Goal: Find specific page/section: Find specific page/section

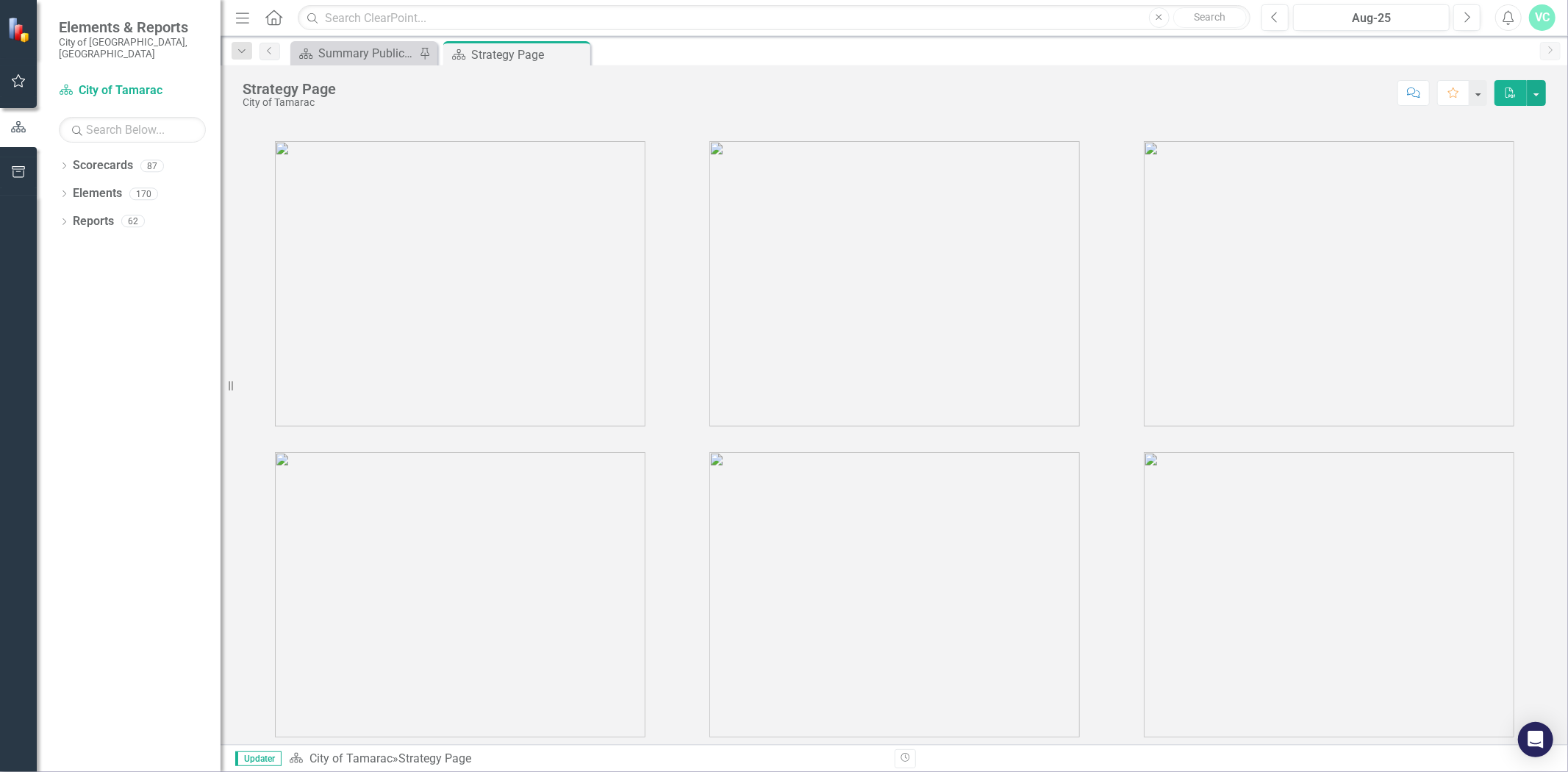
click at [61, 163] on icon "Dropdown" at bounding box center [64, 167] width 10 height 8
click at [76, 189] on icon "Dropdown" at bounding box center [71, 194] width 11 height 9
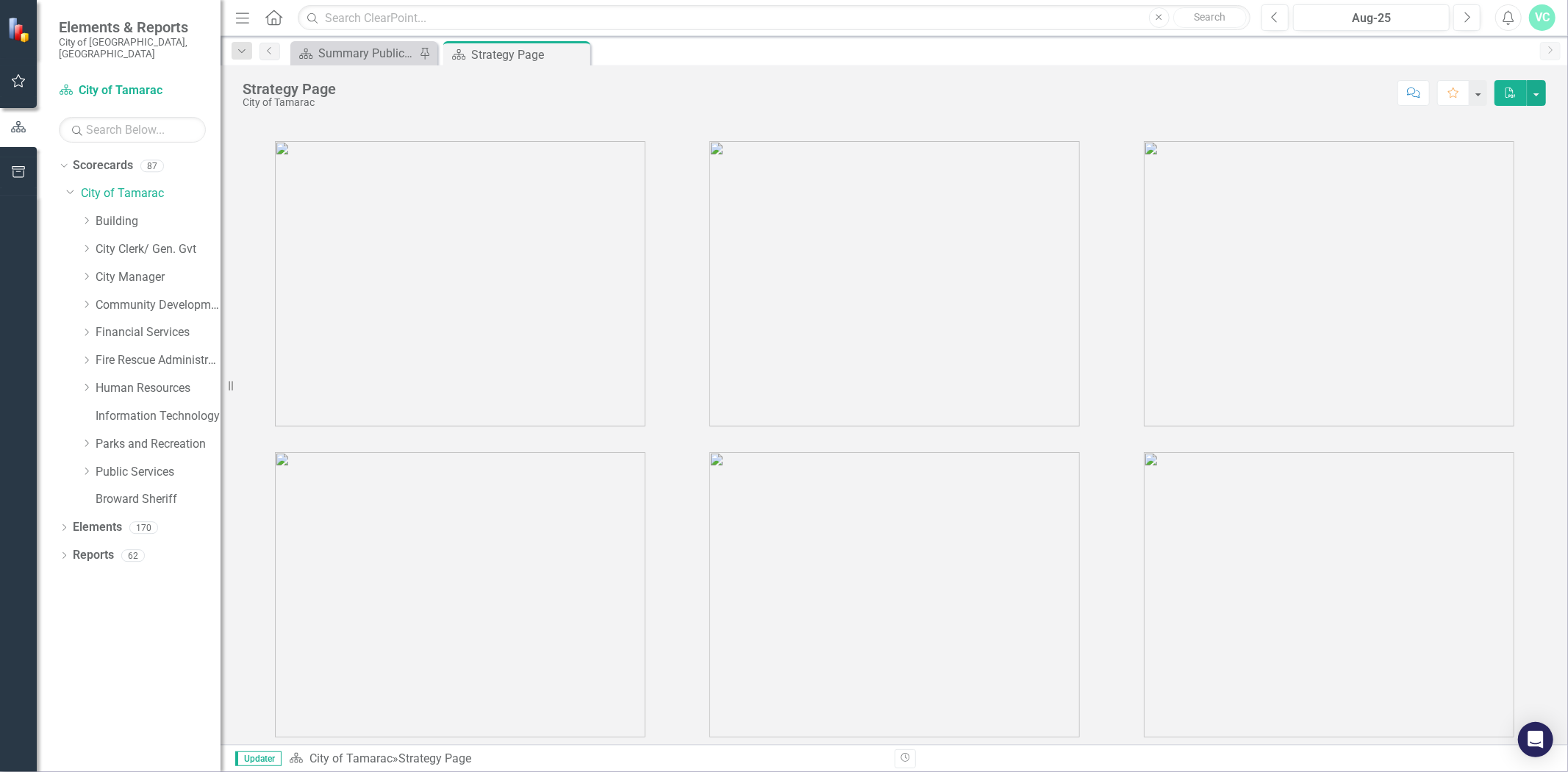
click at [91, 467] on icon "Dropdown" at bounding box center [86, 471] width 11 height 9
click at [151, 631] on link "Stormwater" at bounding box center [166, 639] width 110 height 17
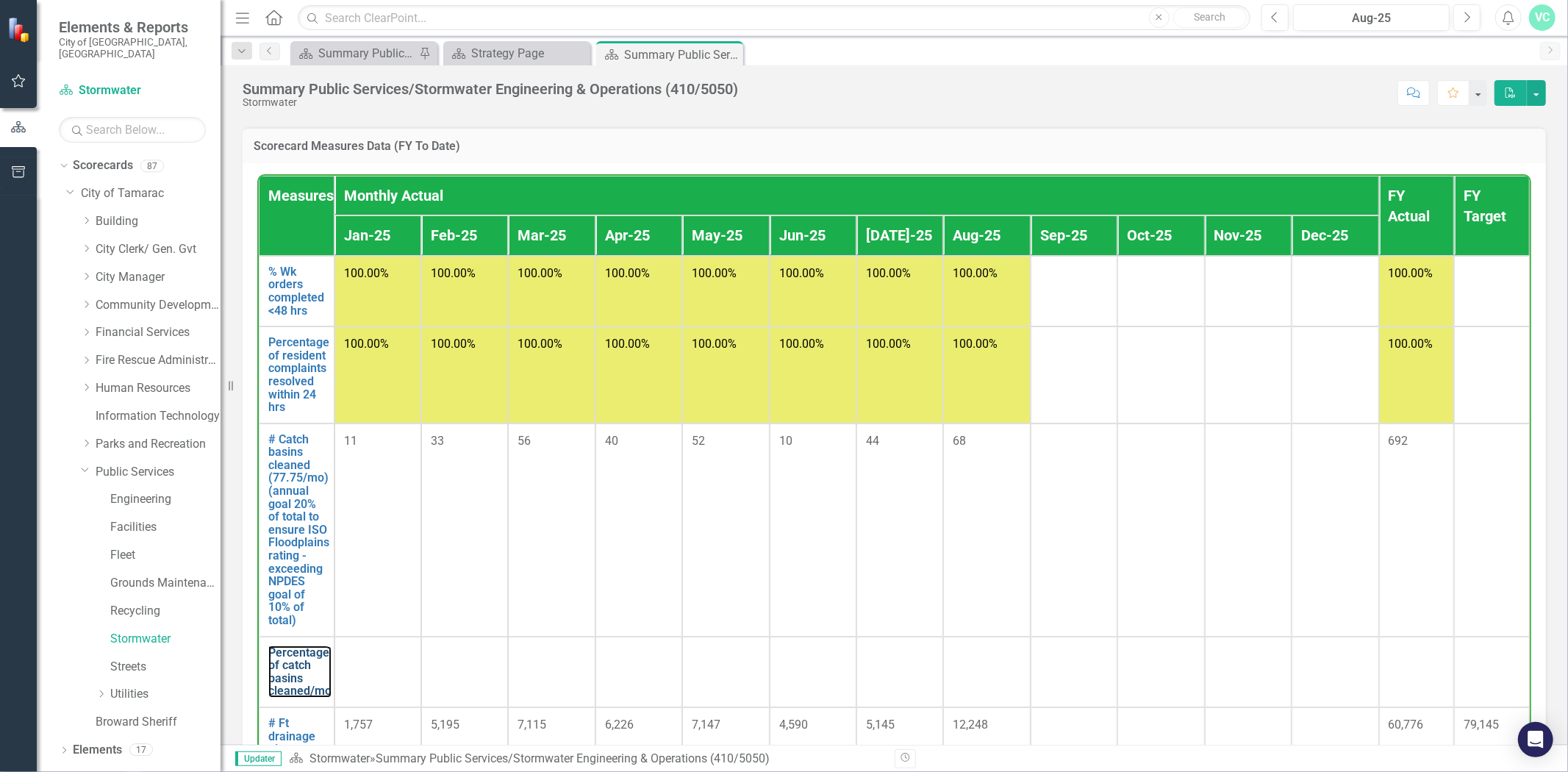
click at [292, 682] on link "Percentage of catch basins cleaned/mo" at bounding box center [300, 672] width 63 height 52
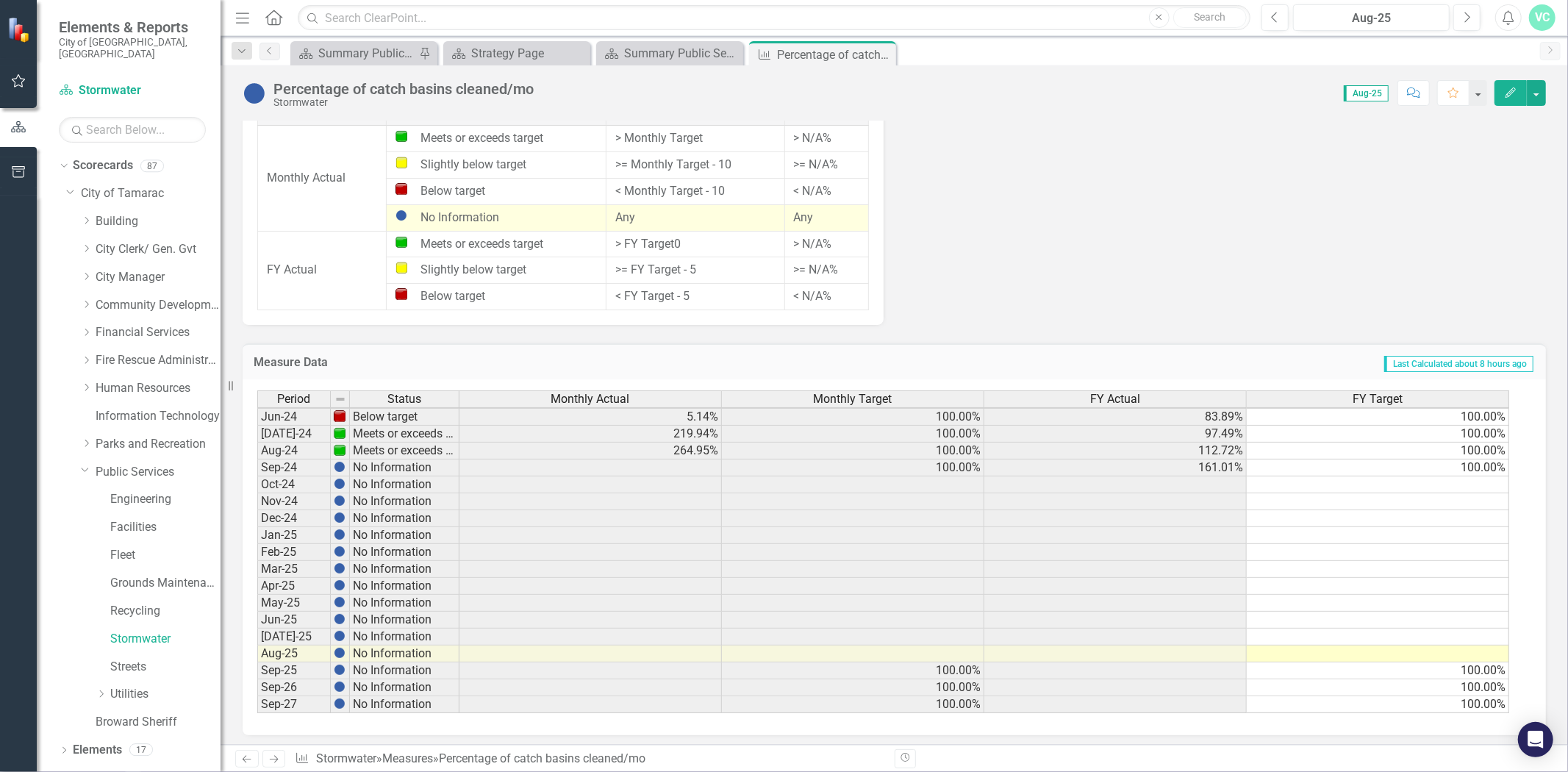
scroll to position [540, 0]
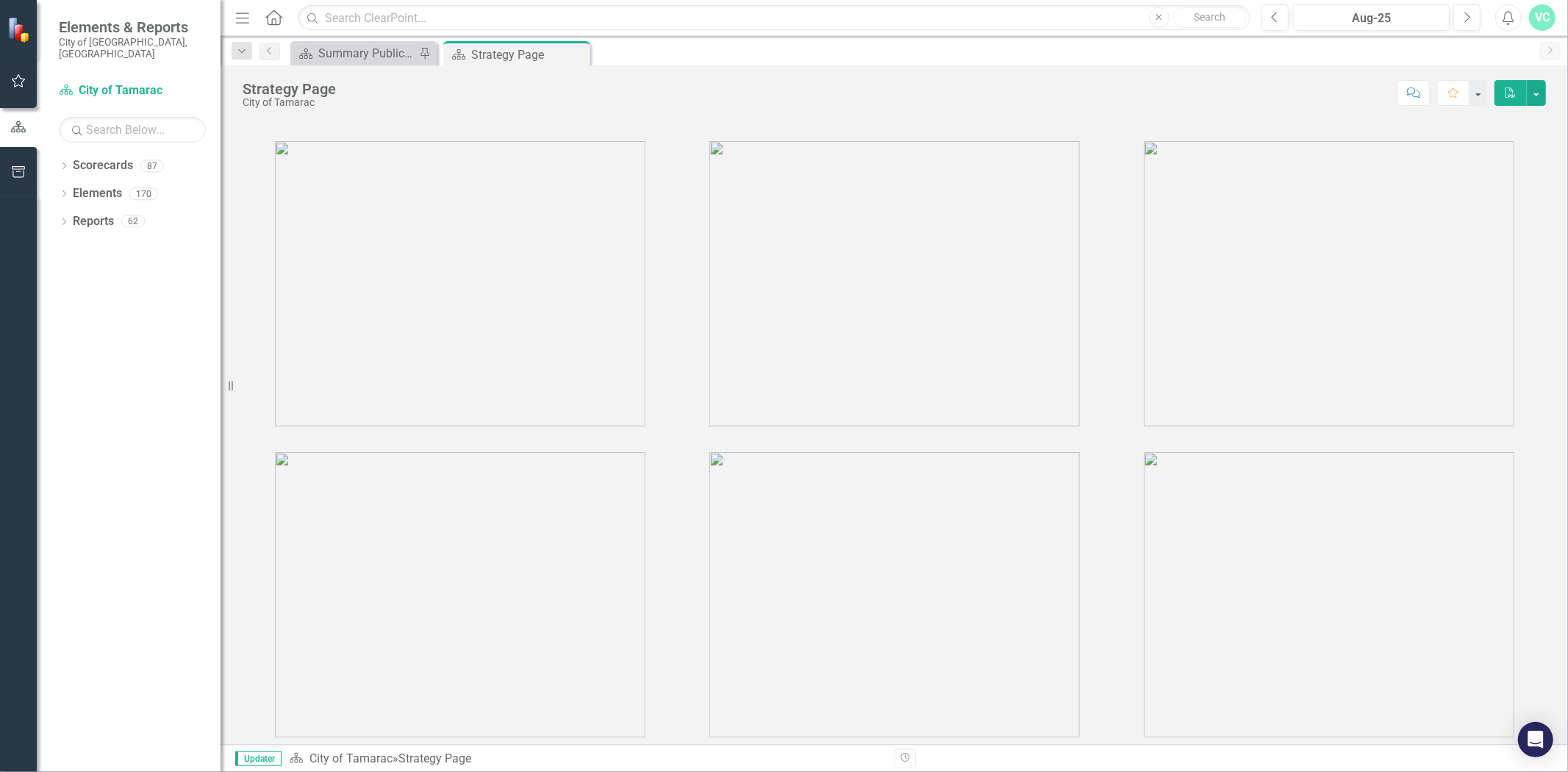
click at [69, 155] on div "Dropdown Scorecards 87" at bounding box center [140, 168] width 162 height 28
click at [65, 163] on icon at bounding box center [64, 166] width 4 height 7
click at [74, 189] on icon "Dropdown" at bounding box center [71, 194] width 11 height 9
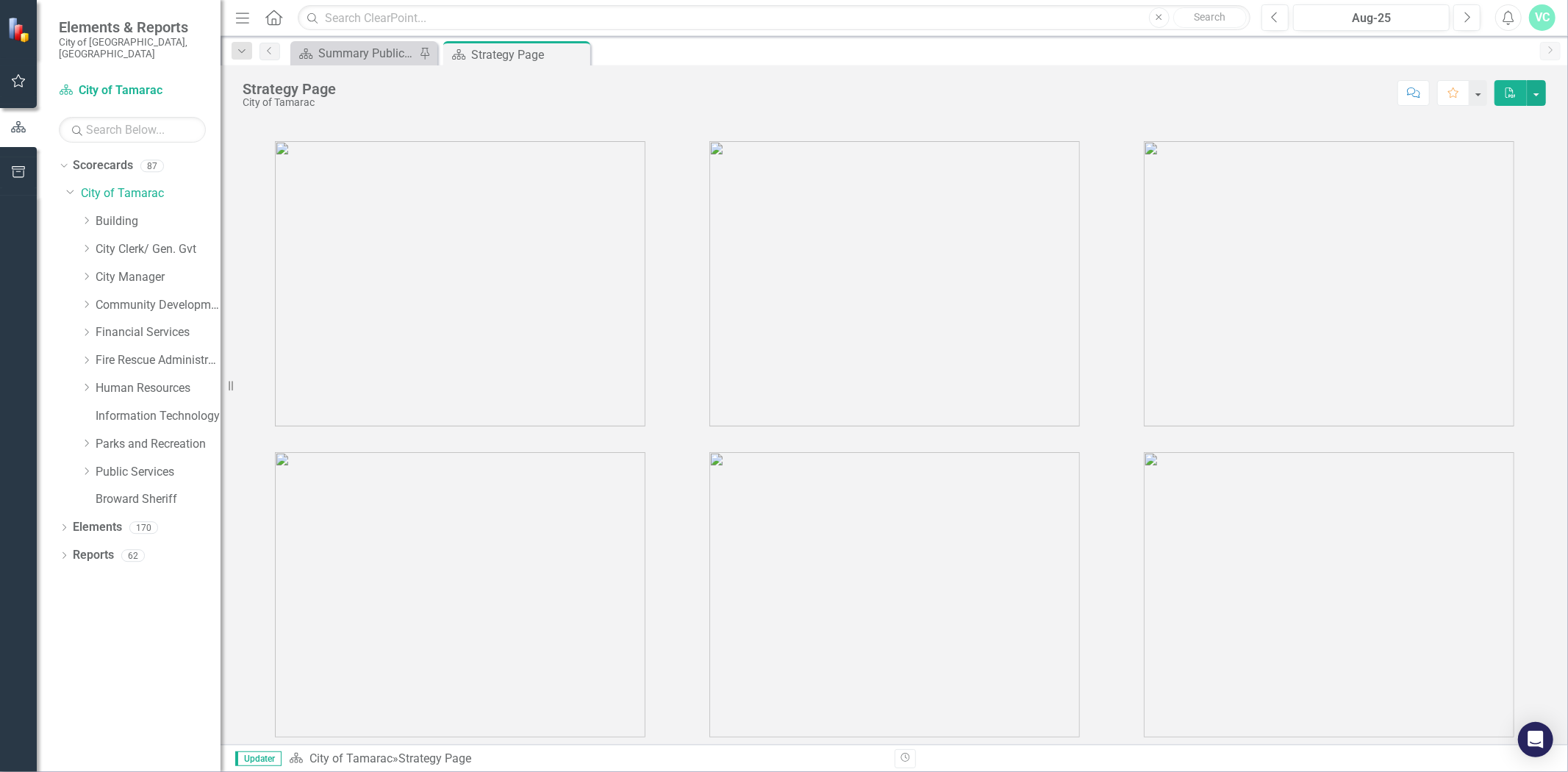
click at [88, 465] on div "Dropdown" at bounding box center [86, 471] width 11 height 13
click at [136, 631] on link "Stormwater" at bounding box center [166, 639] width 110 height 17
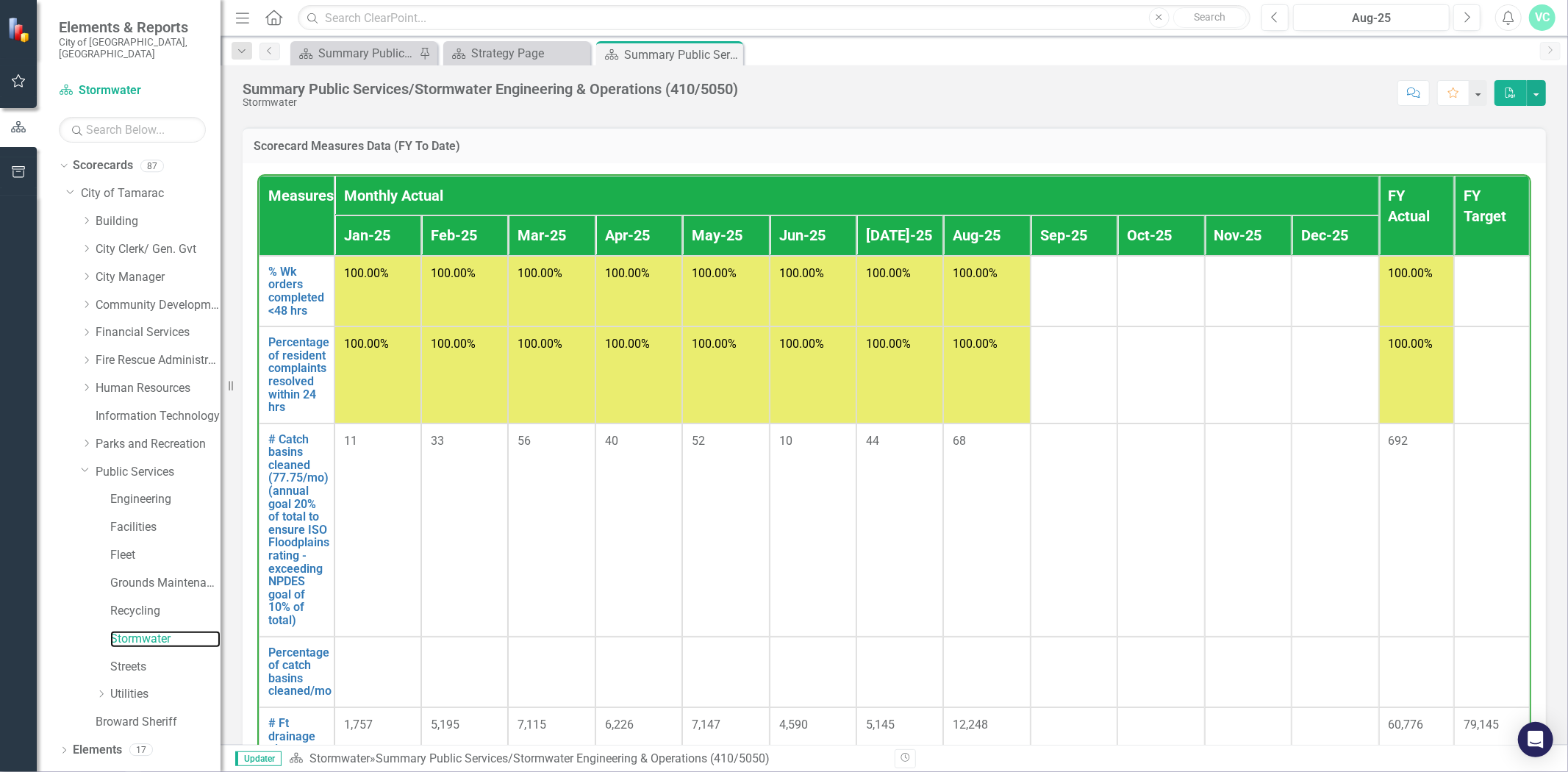
scroll to position [435, 0]
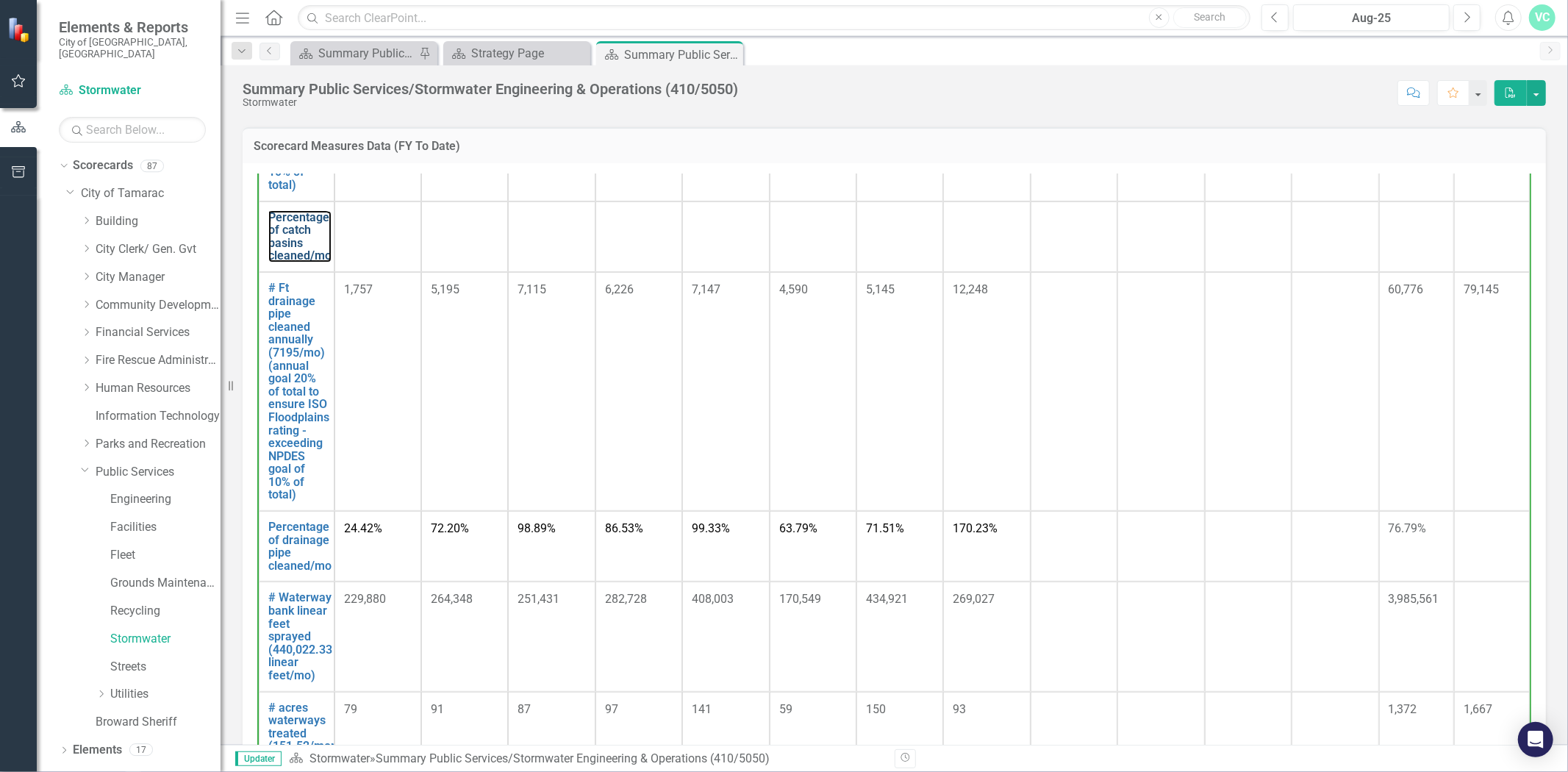
click at [297, 240] on link "Percentage of catch basins cleaned/mo" at bounding box center [300, 237] width 63 height 52
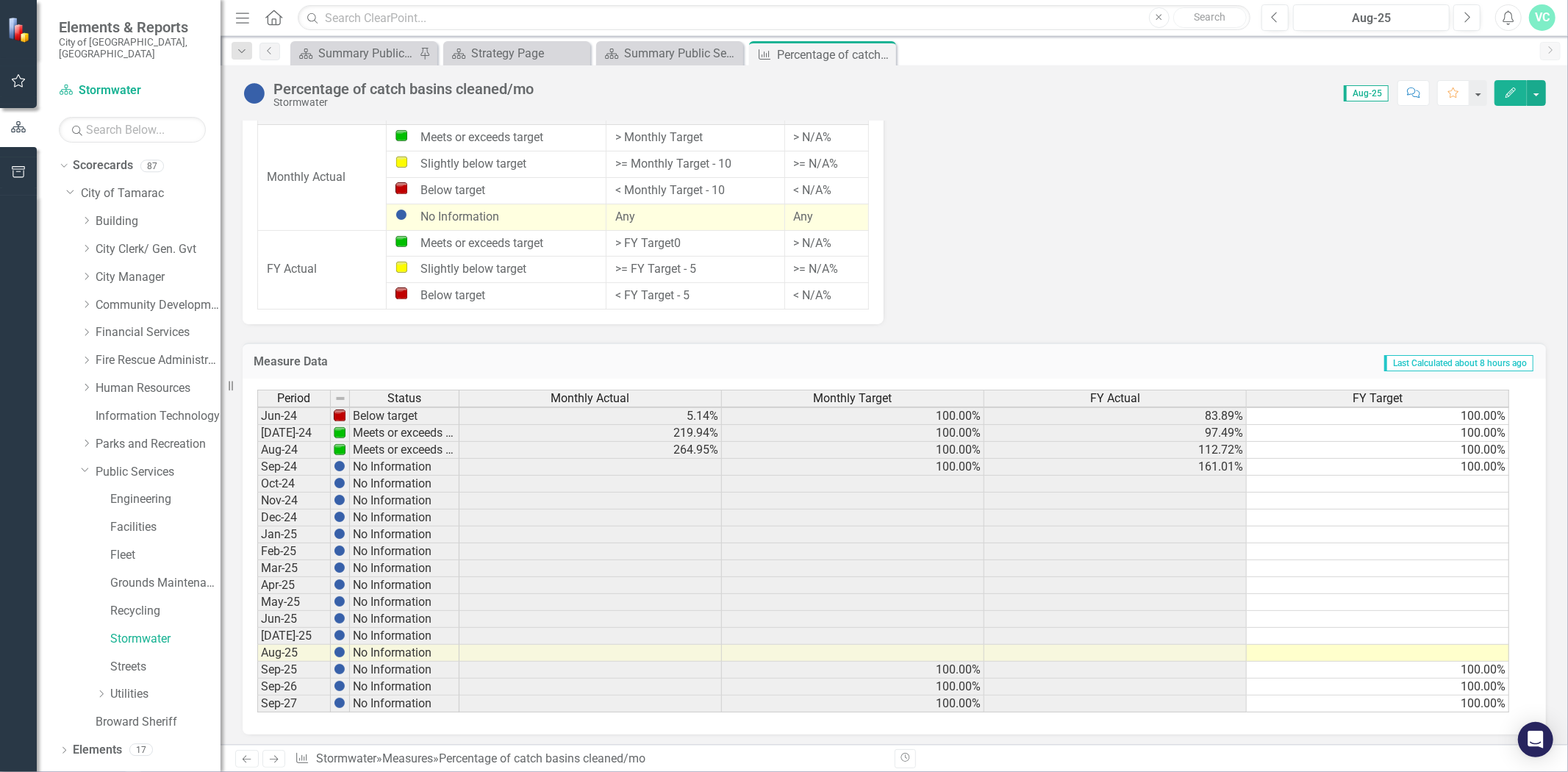
click at [697, 467] on tbody "Oct-22 Below target 0% 100.00% 0% 100.00% Nov-22 Below target 18.01% 100.00% 9.…" at bounding box center [883, 391] width 1252 height 643
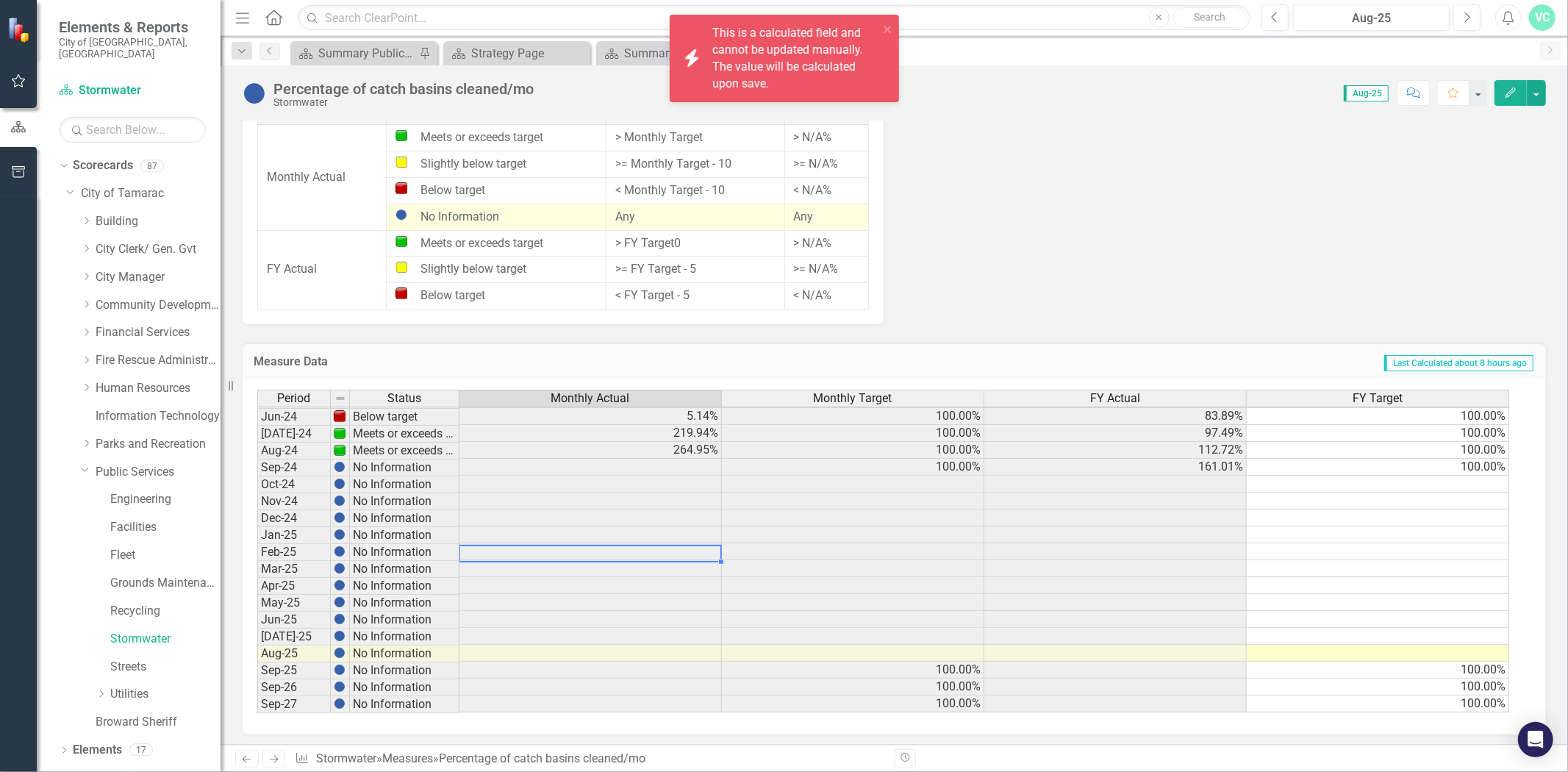
click at [692, 546] on td at bounding box center [590, 551] width 263 height 17
click at [690, 494] on td at bounding box center [590, 500] width 263 height 17
click at [682, 464] on td at bounding box center [590, 467] width 263 height 17
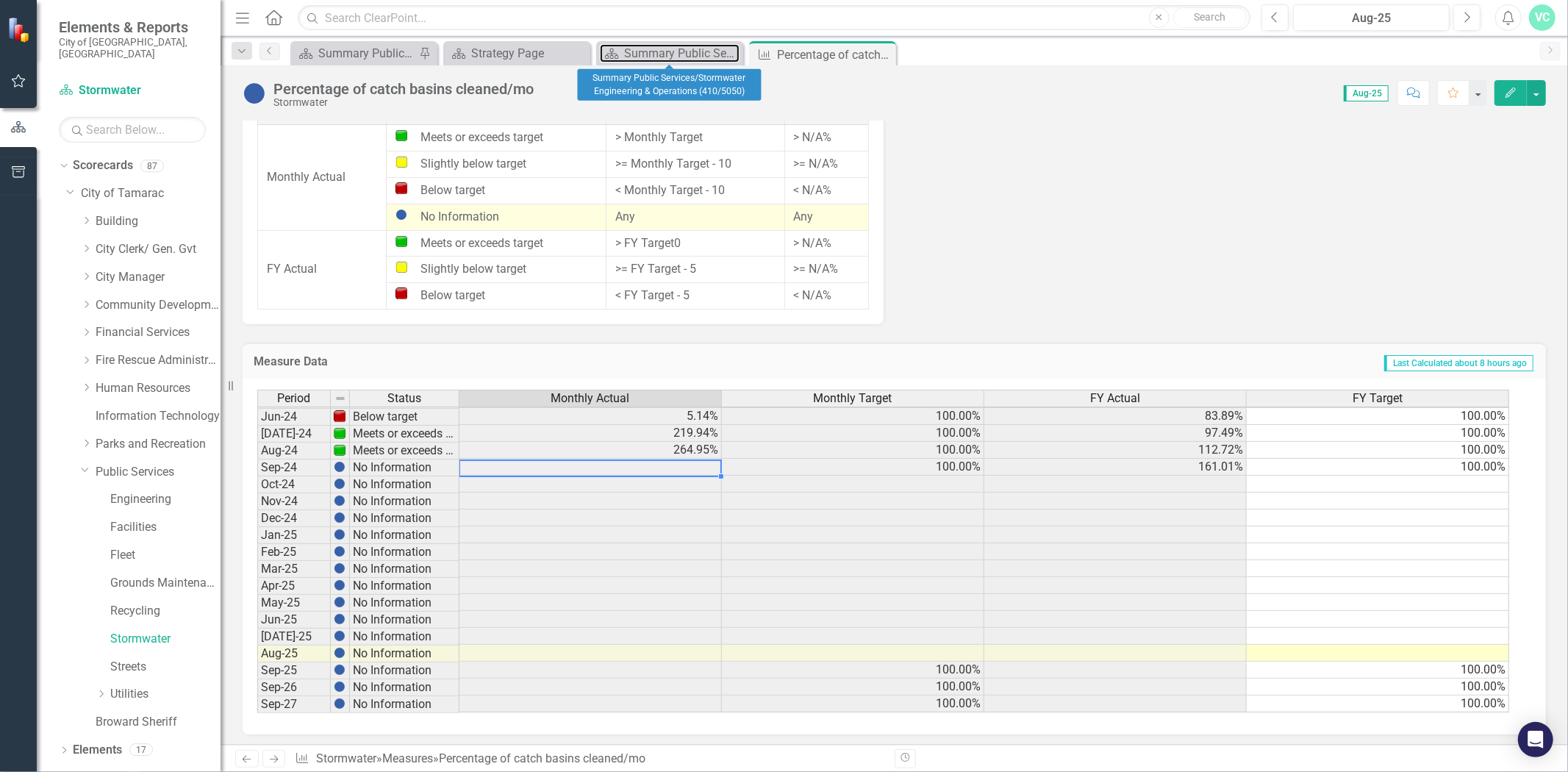
click at [666, 54] on div "Summary Public Services/Stormwater Engineering & Operations (410/5050)" at bounding box center [682, 53] width 116 height 18
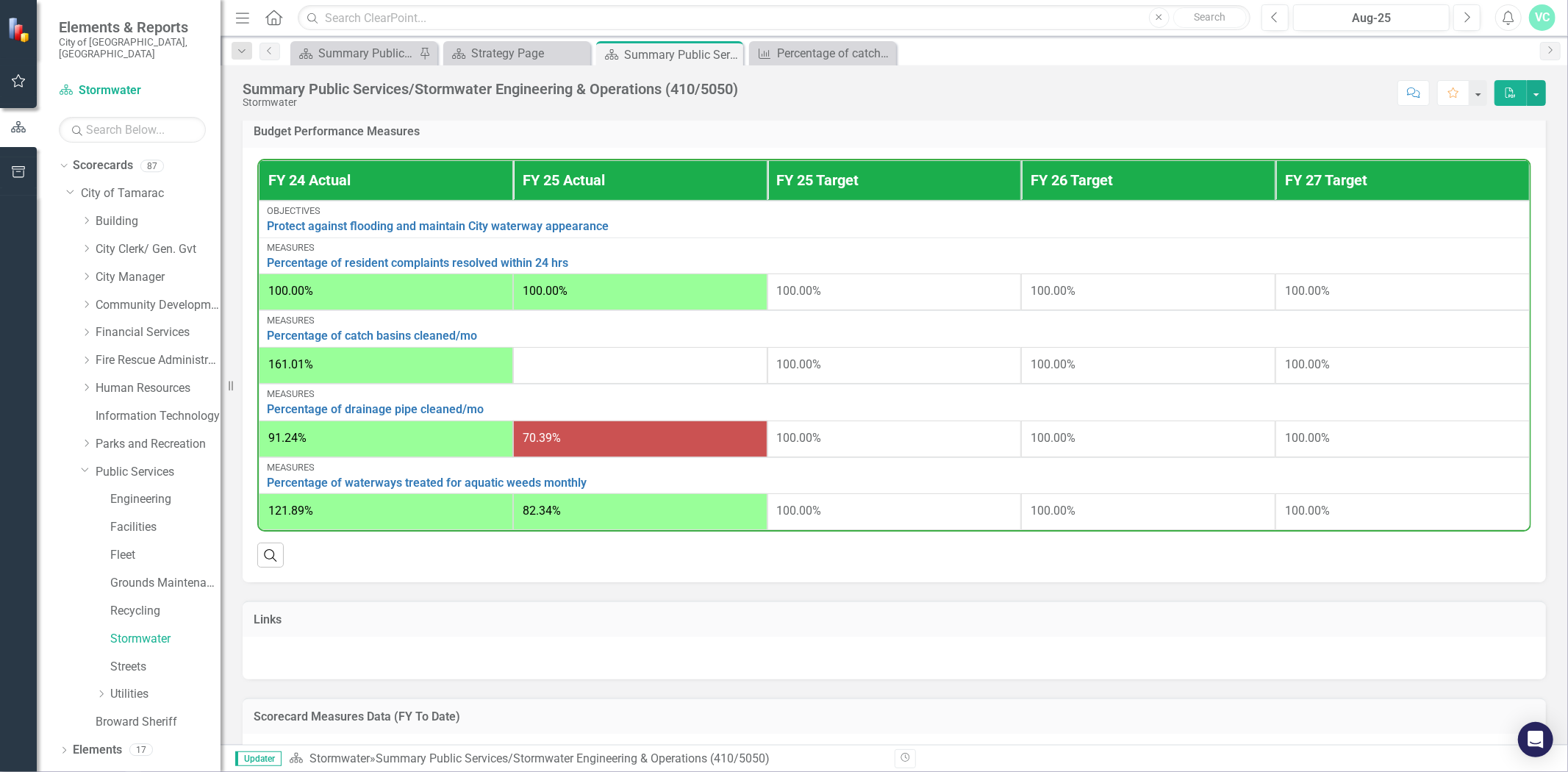
click at [0, 0] on icon "Close" at bounding box center [0, 0] width 0 height 0
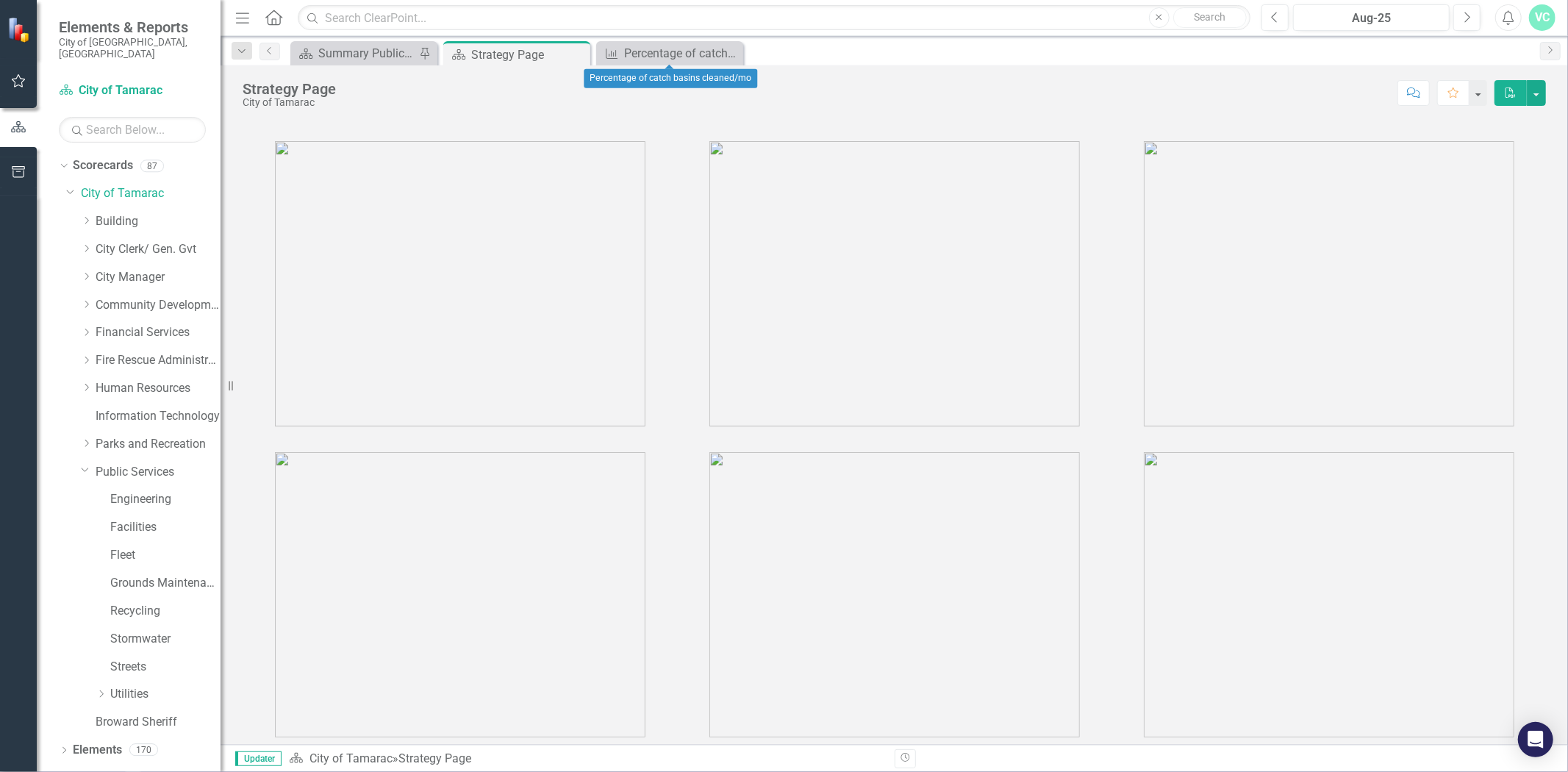
click at [0, 0] on icon "Close" at bounding box center [0, 0] width 0 height 0
click at [150, 631] on link "Stormwater" at bounding box center [166, 639] width 110 height 17
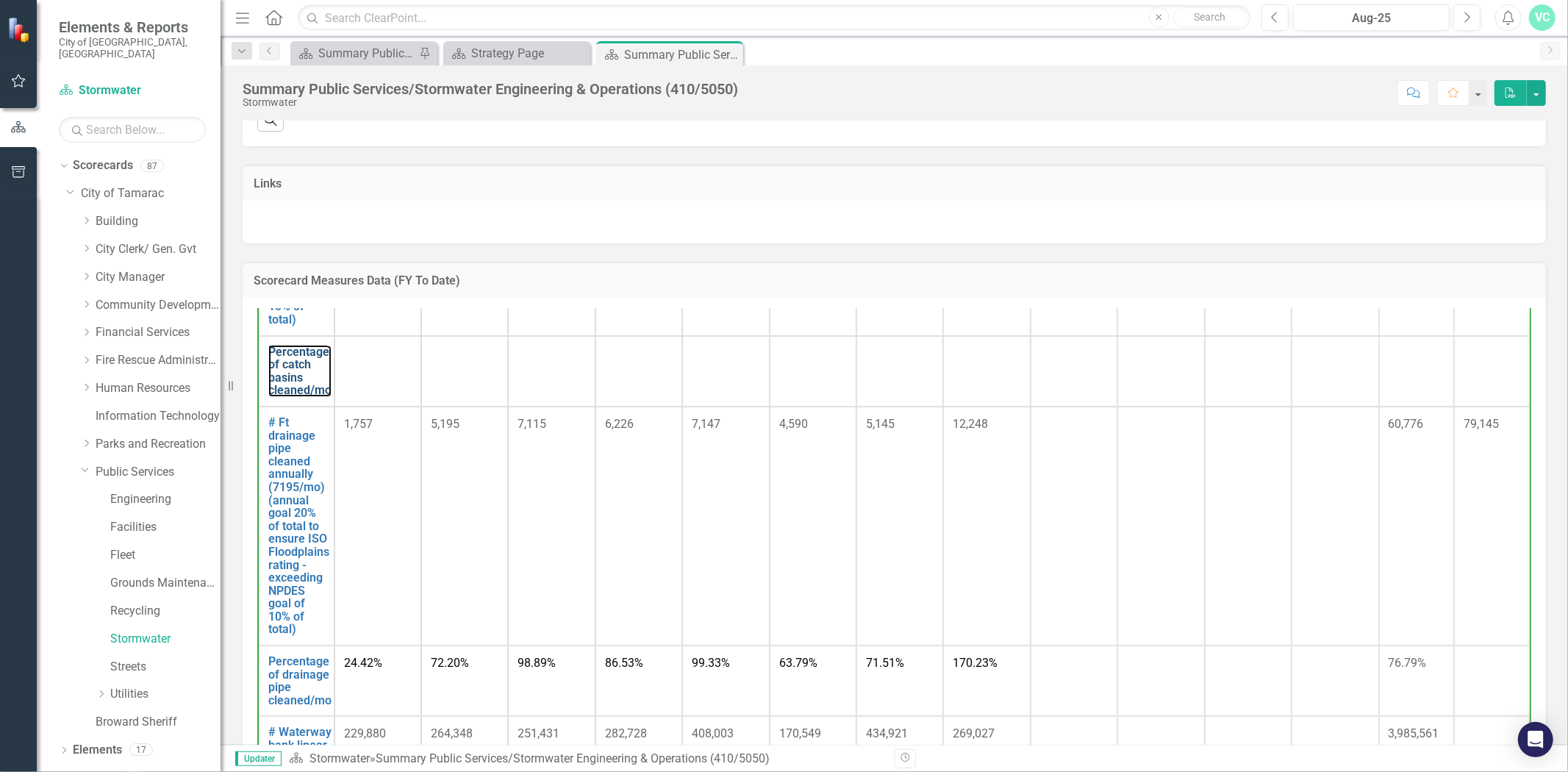
click at [278, 373] on link "Percentage of catch basins cleaned/mo" at bounding box center [300, 371] width 63 height 52
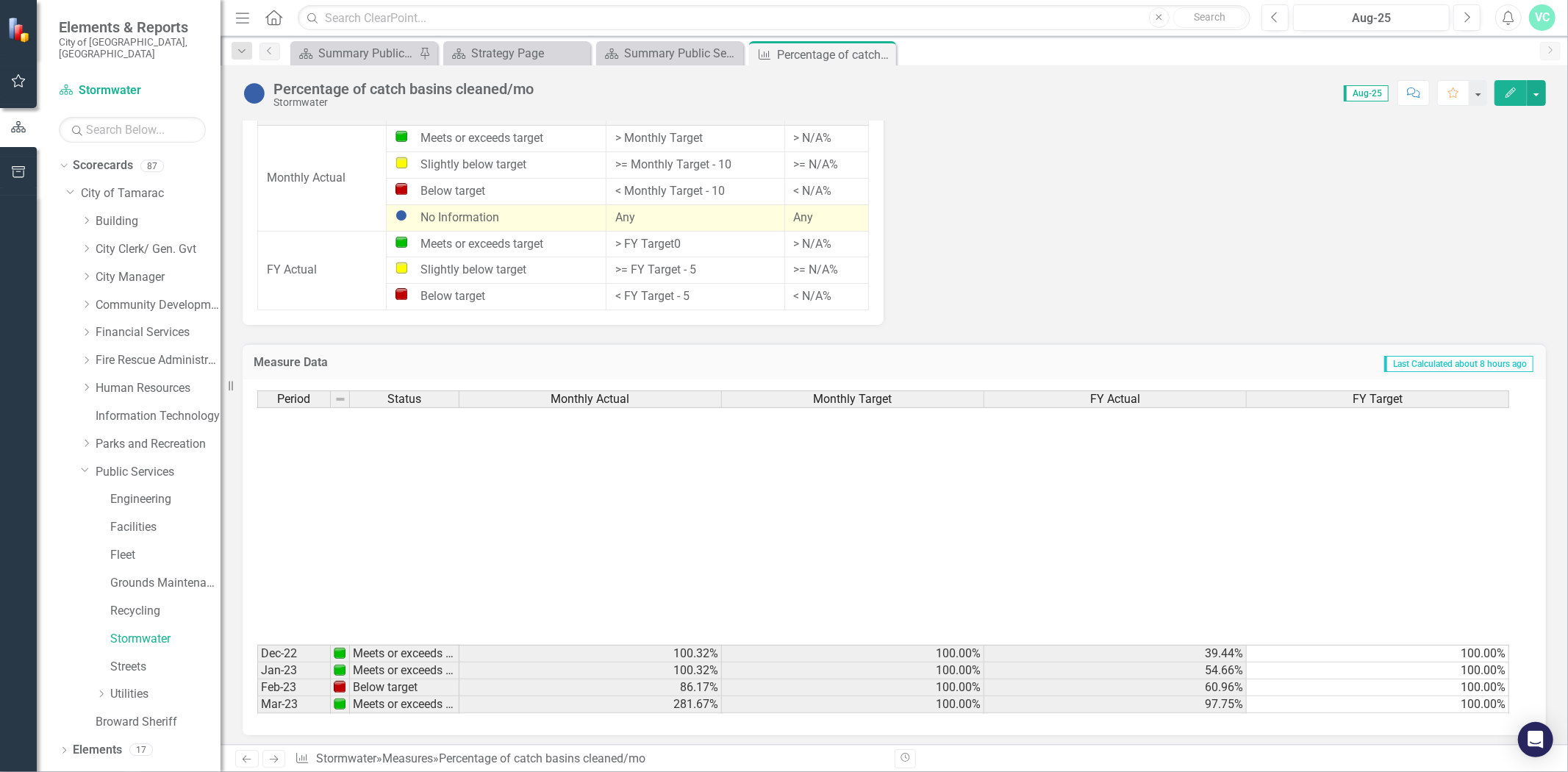
scroll to position [542, 0]
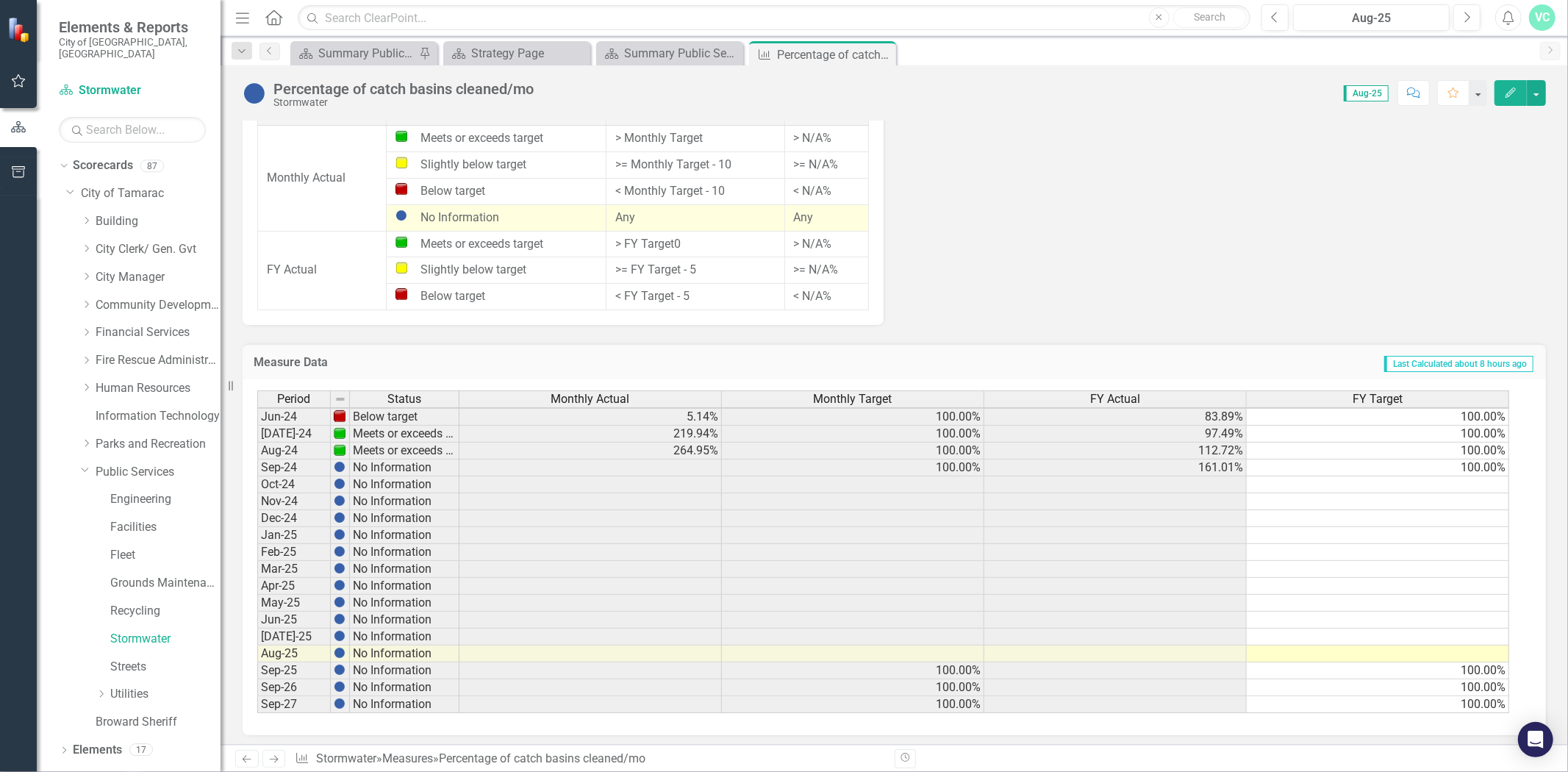
click at [708, 459] on td at bounding box center [590, 467] width 263 height 17
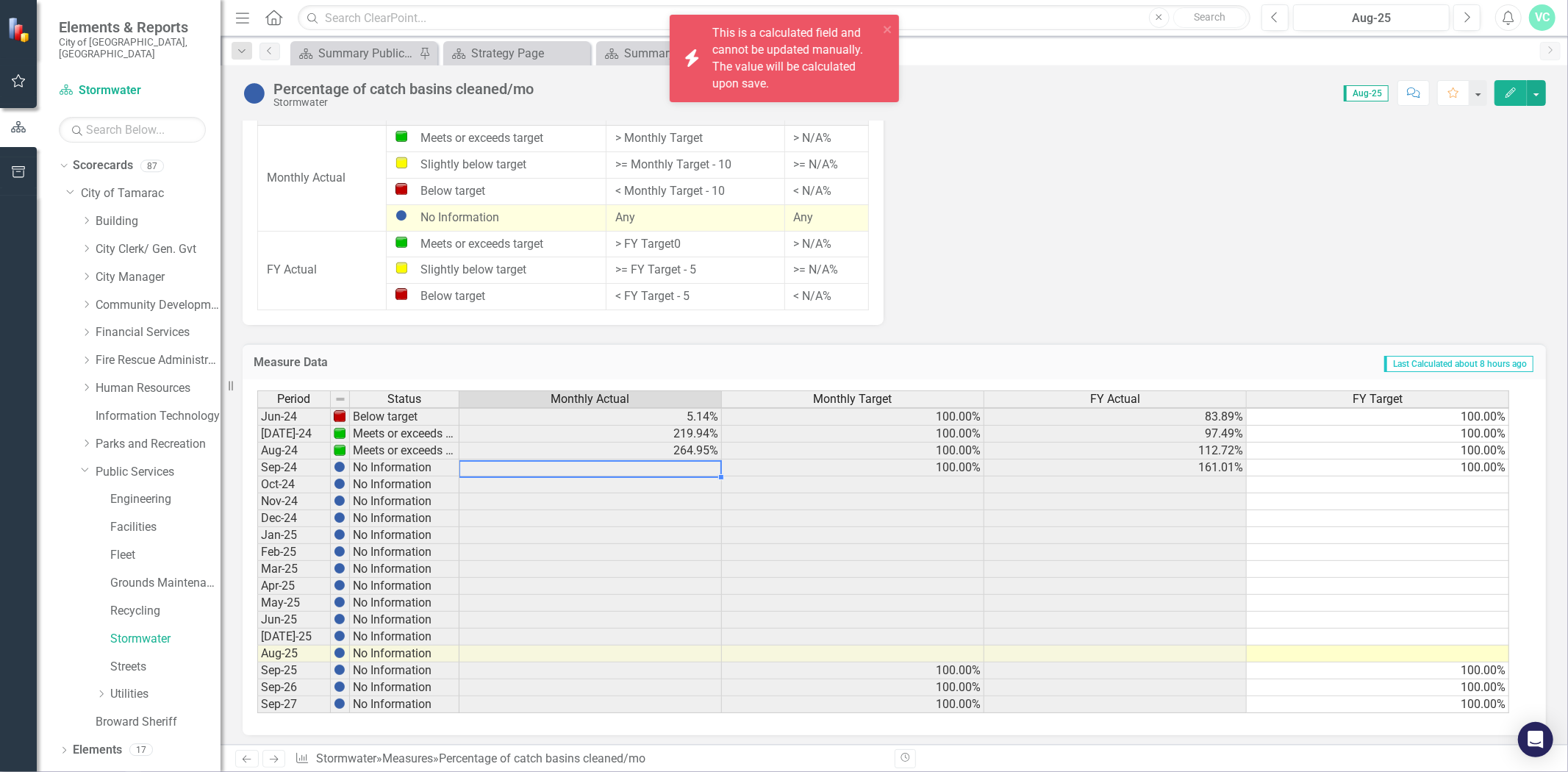
click at [699, 478] on td at bounding box center [590, 484] width 263 height 17
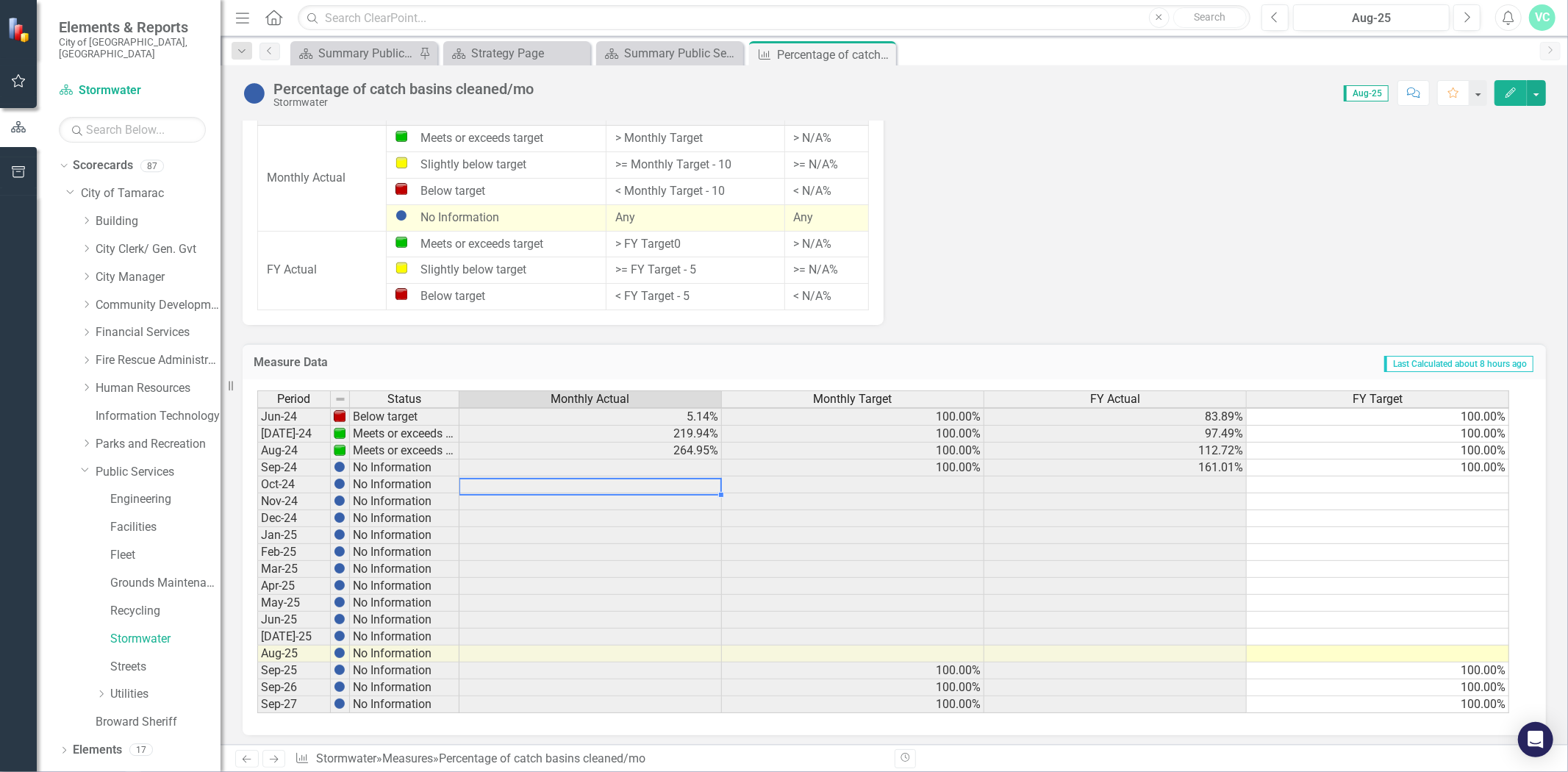
click at [700, 635] on td at bounding box center [590, 637] width 263 height 17
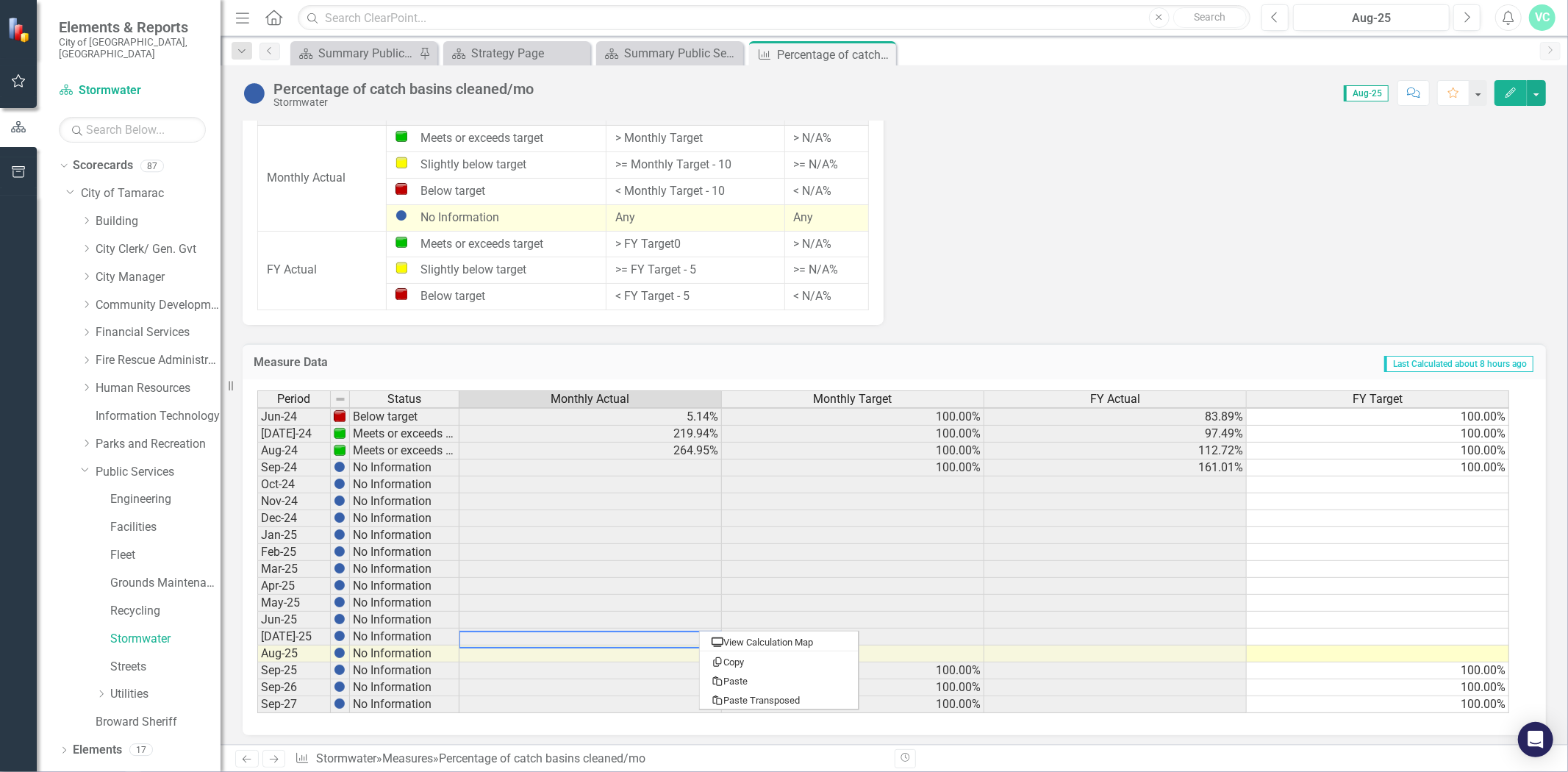
click at [258, 472] on div "Period Status Monthly Actual Monthly Target FY Actual FY Target May-23 Below ta…" at bounding box center [258, 442] width 0 height 542
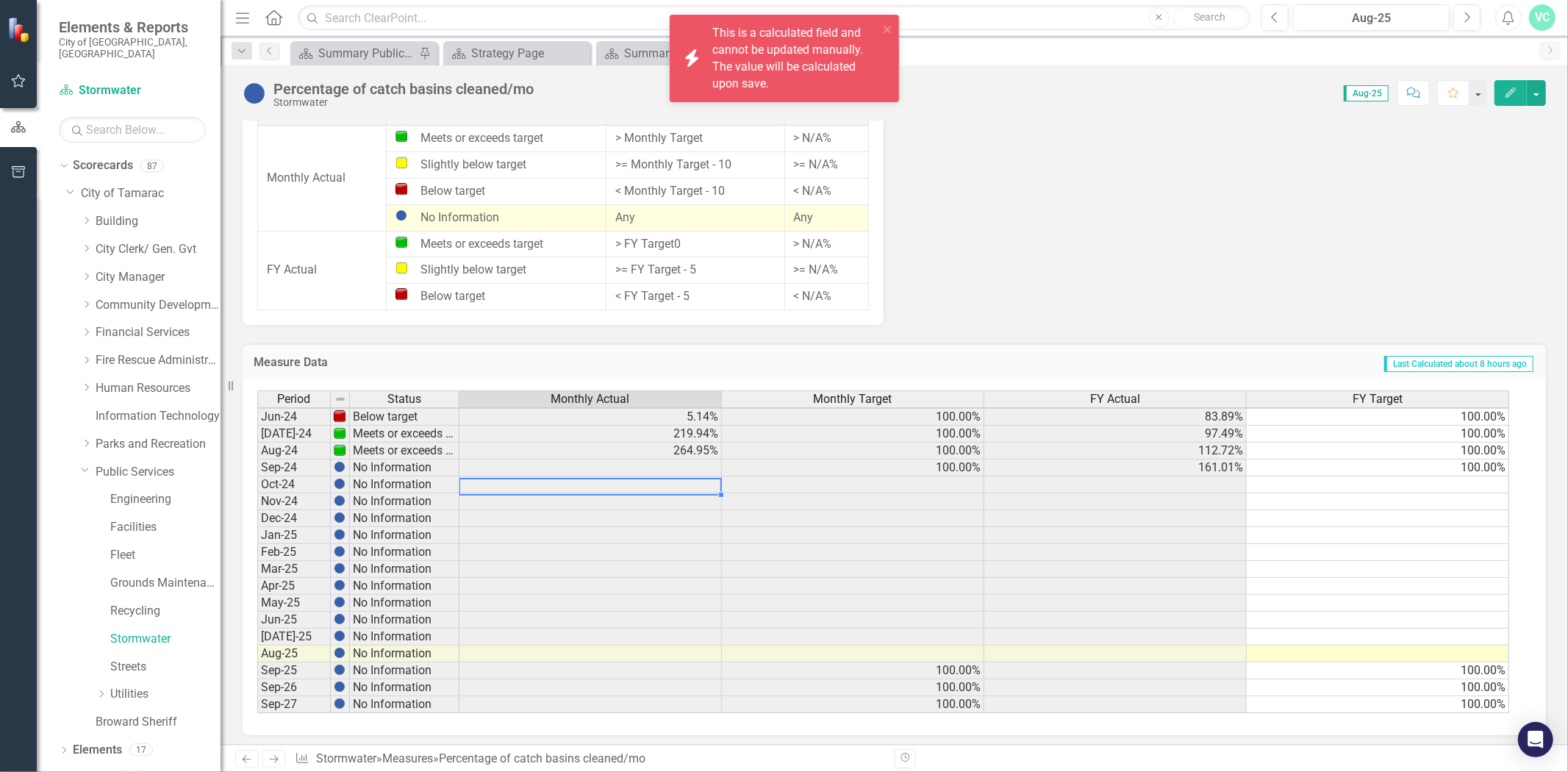
click at [693, 464] on td at bounding box center [590, 467] width 263 height 17
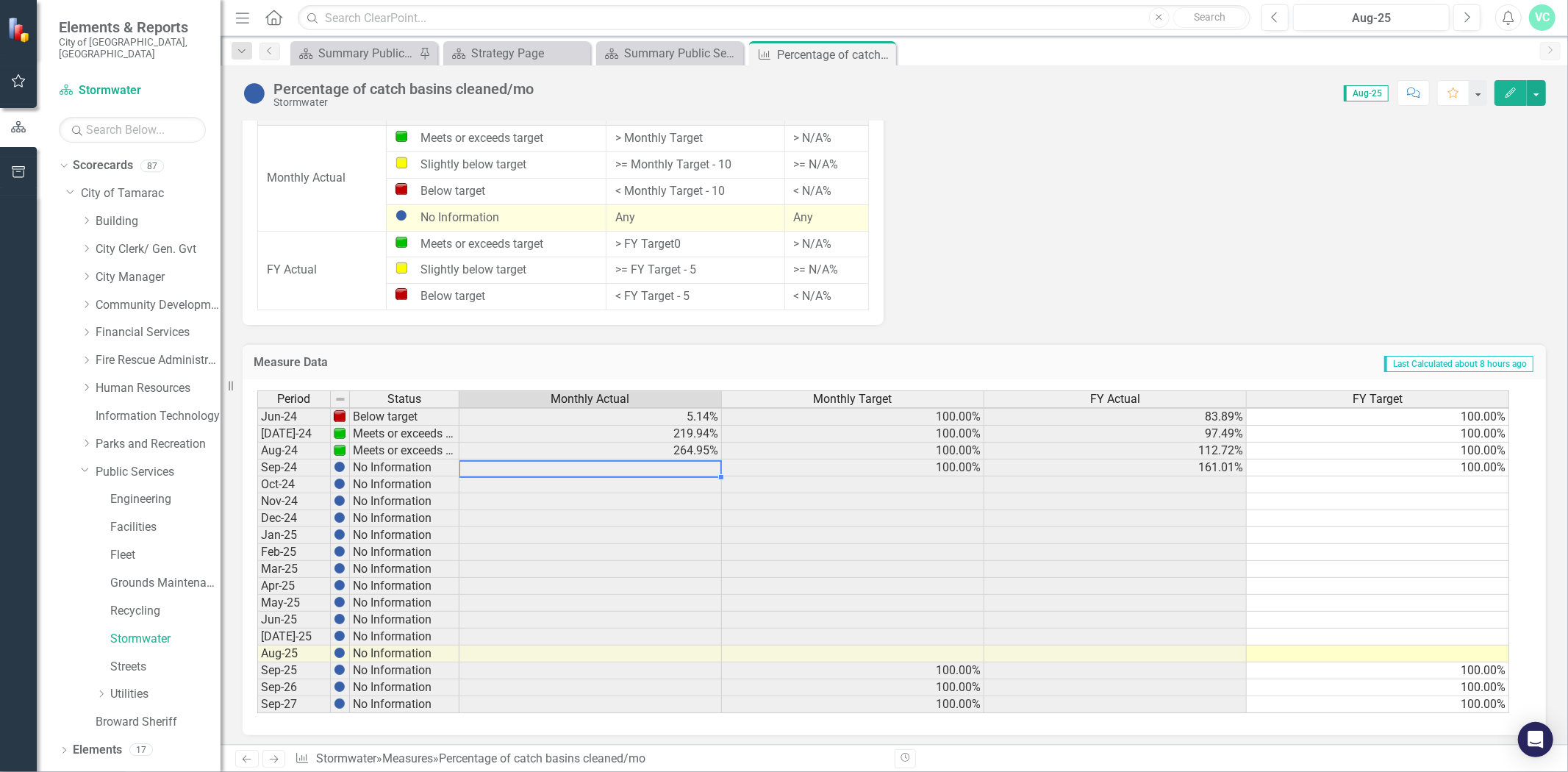
scroll to position [1092, 0]
click at [145, 686] on link "Utilities" at bounding box center [166, 694] width 110 height 17
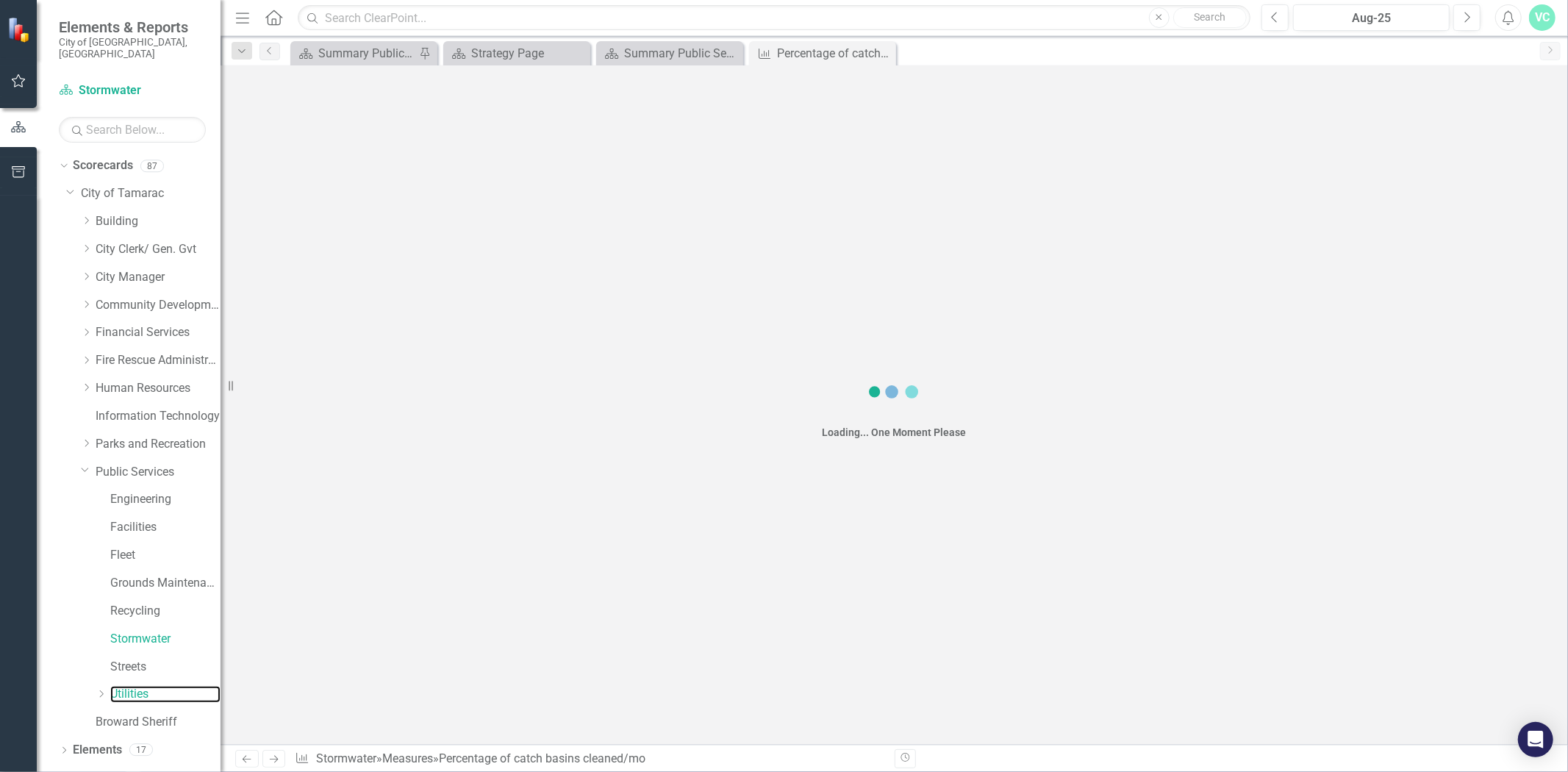
scroll to position [10, 0]
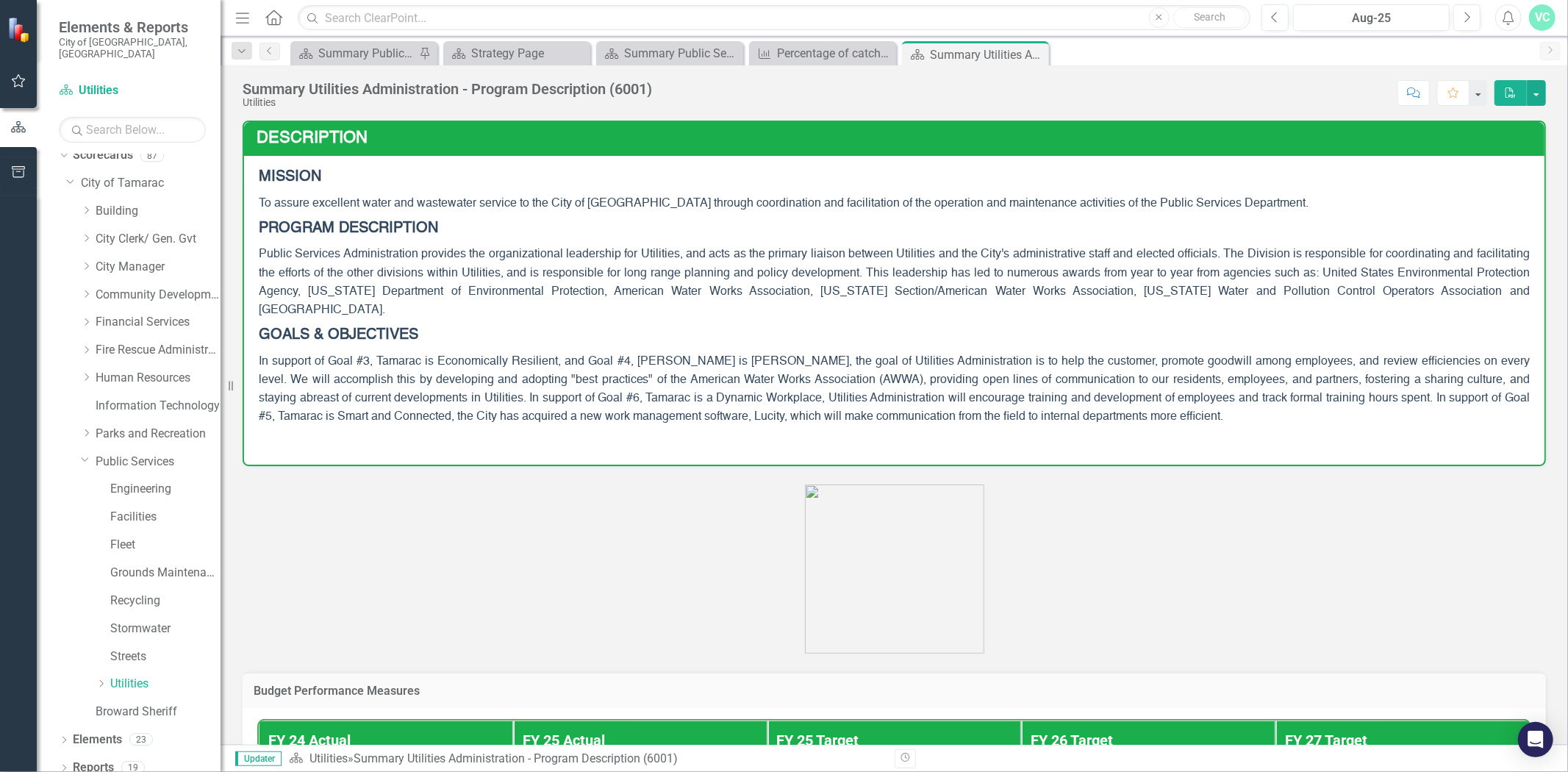
click at [104, 679] on icon "Dropdown" at bounding box center [101, 684] width 11 height 9
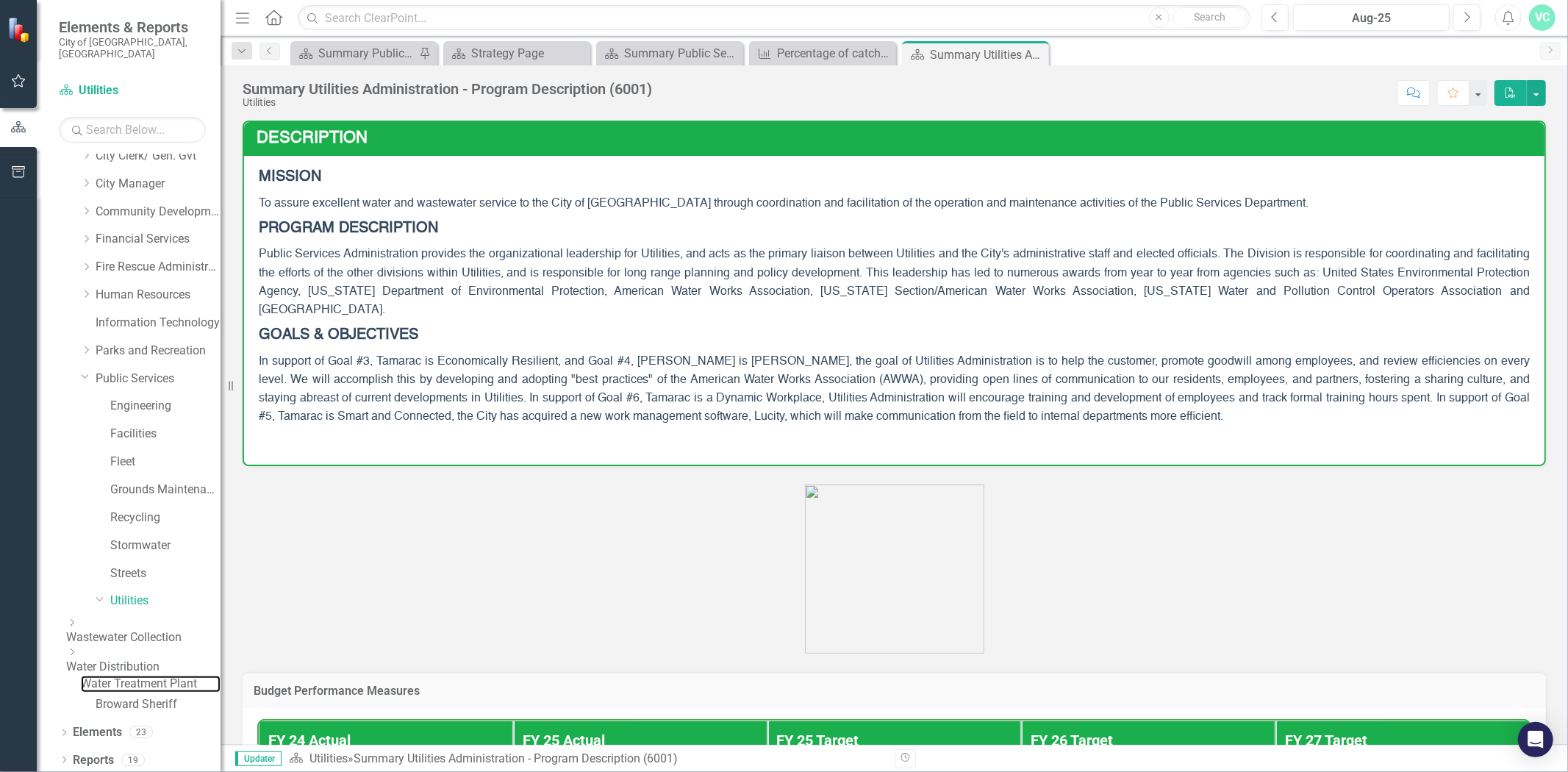
click at [158, 676] on link "Water Treatment Plant" at bounding box center [151, 684] width 140 height 17
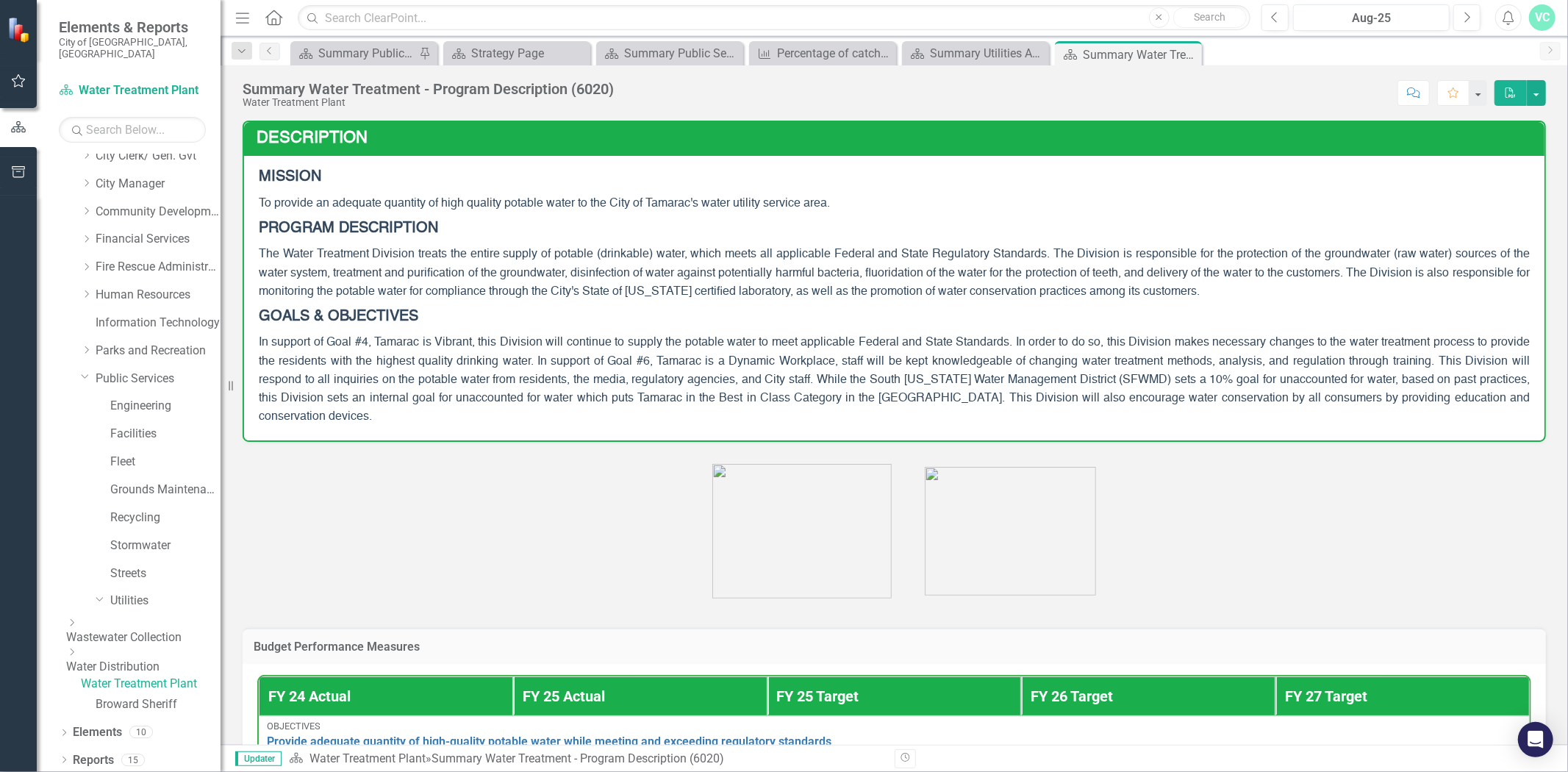
click at [283, 180] on strong "MISSION" at bounding box center [290, 177] width 63 height 15
click at [164, 659] on link "Water Distribution" at bounding box center [144, 667] width 155 height 17
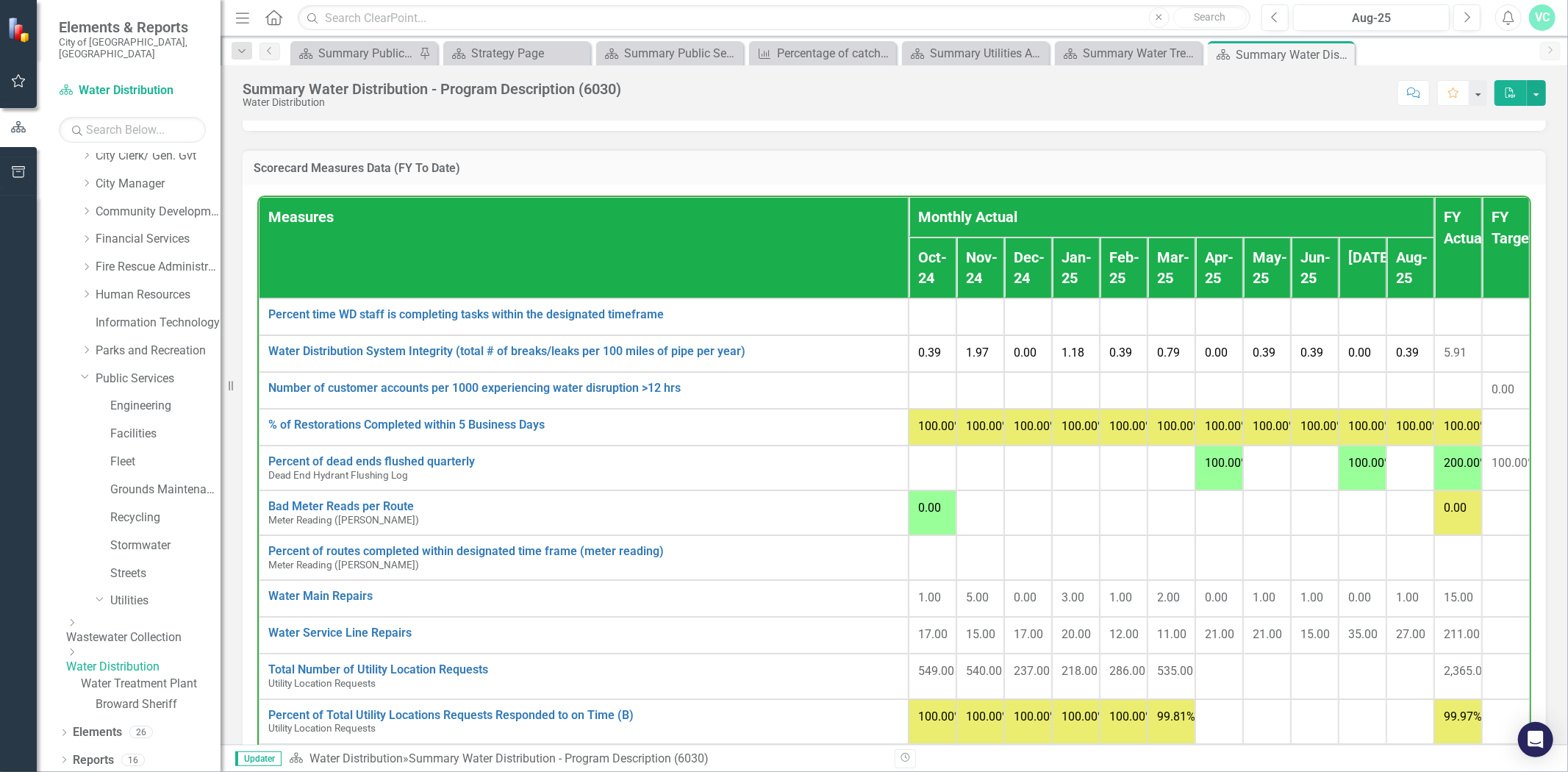
drag, startPoint x: 388, startPoint y: 495, endPoint x: 1307, endPoint y: 489, distance: 919.0
click at [1307, 408] on tr "Number of customer accounts per 1000 experiencing water disruption >12 hrs Link…" at bounding box center [894, 390] width 1271 height 37
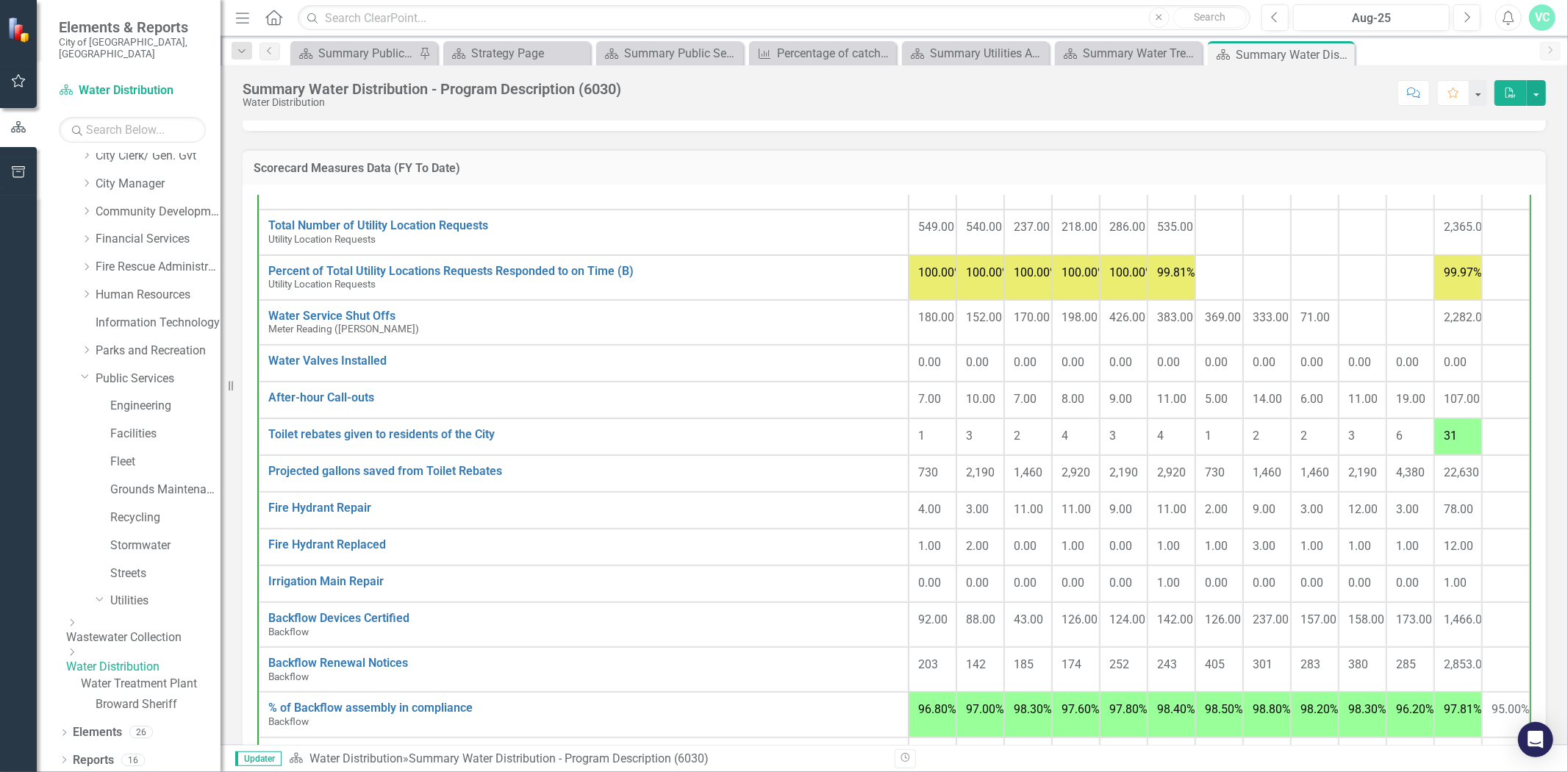
scroll to position [450, 0]
